Goal: Task Accomplishment & Management: Manage account settings

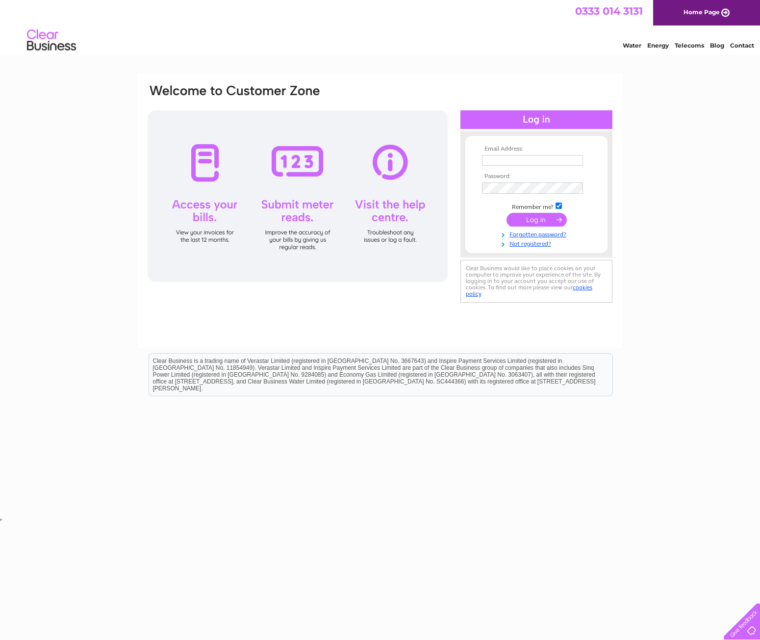
click at [504, 155] on input "text" at bounding box center [532, 160] width 101 height 11
type input "info@westcoasthospitality.co.uk"
click at [515, 163] on input "info@westcoasthospitality.co.uk" at bounding box center [533, 161] width 102 height 12
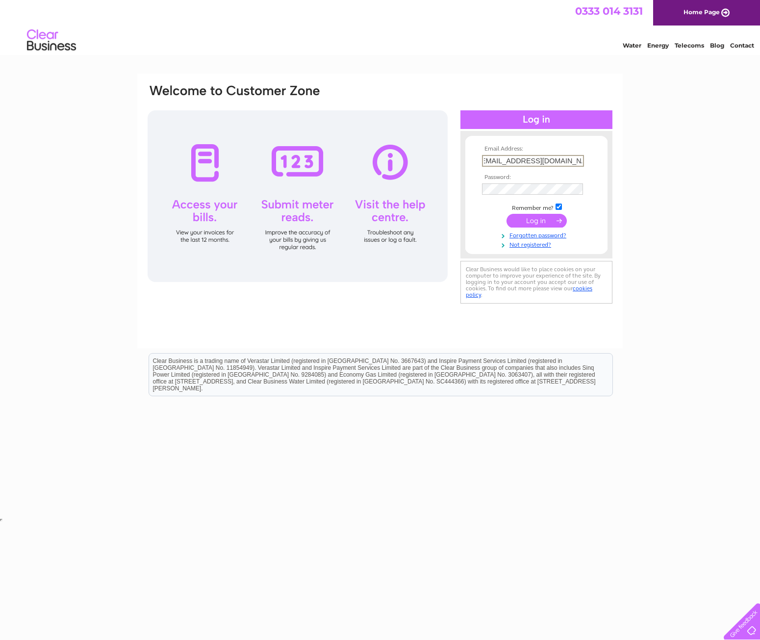
type input "westcoast-catering@outlook.com"
click at [546, 224] on input "submit" at bounding box center [537, 221] width 60 height 14
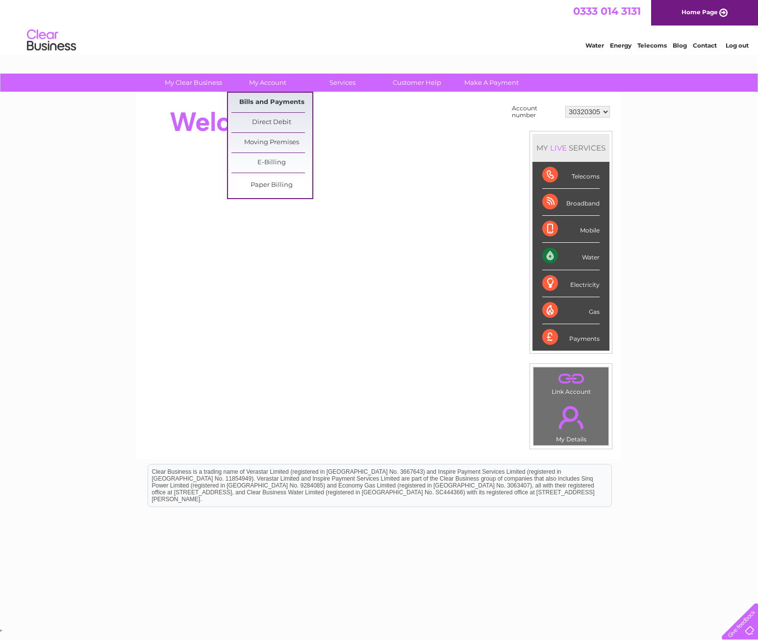
click at [273, 98] on link "Bills and Payments" at bounding box center [272, 103] width 81 height 20
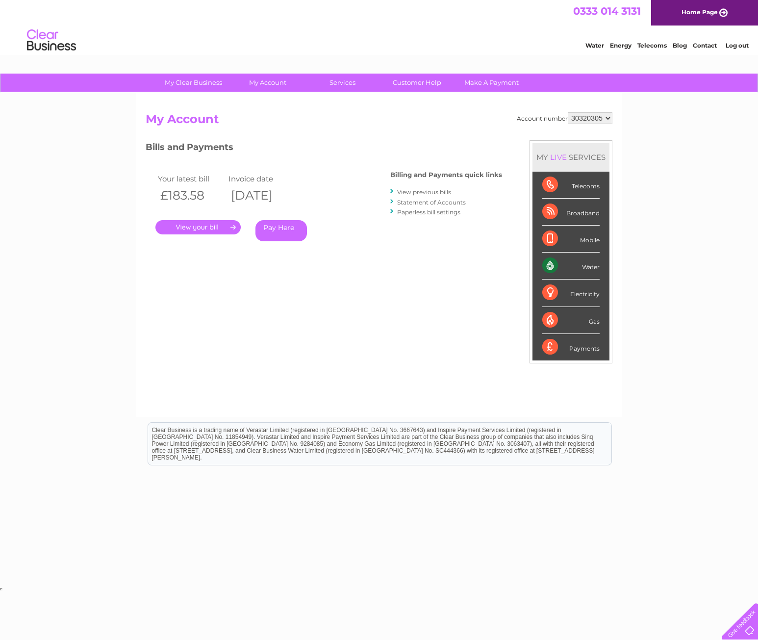
click at [180, 224] on link "." at bounding box center [197, 227] width 85 height 14
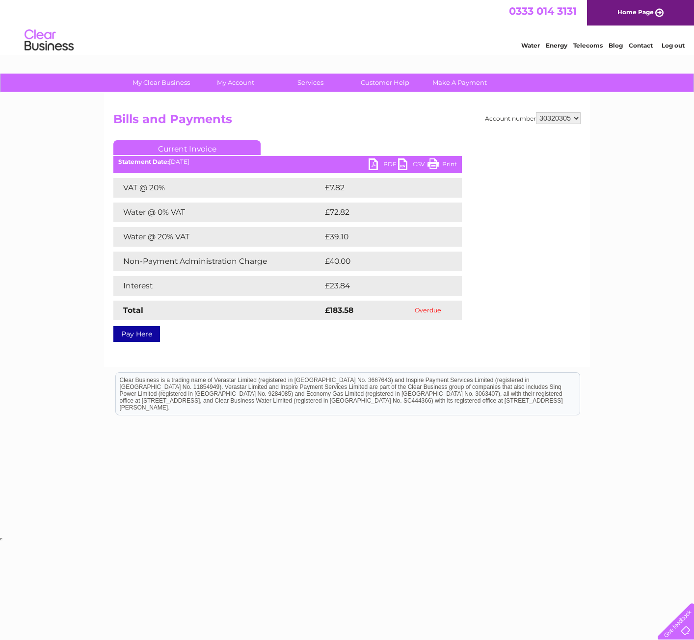
click at [612, 430] on html "Clear Business is a trading name of Verastar Limited (registered in [GEOGRAPHIC…" at bounding box center [347, 398] width 694 height 63
click at [307, 357] on div "Account number 30320305 Bills and Payments Current Invoice PDF CSV Print VAT @ …" at bounding box center [347, 230] width 486 height 275
